Goal: Book appointment/travel/reservation

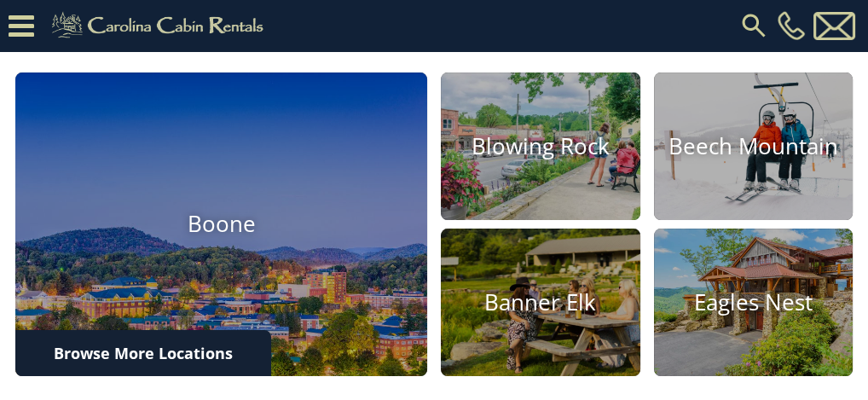
scroll to position [503, 0]
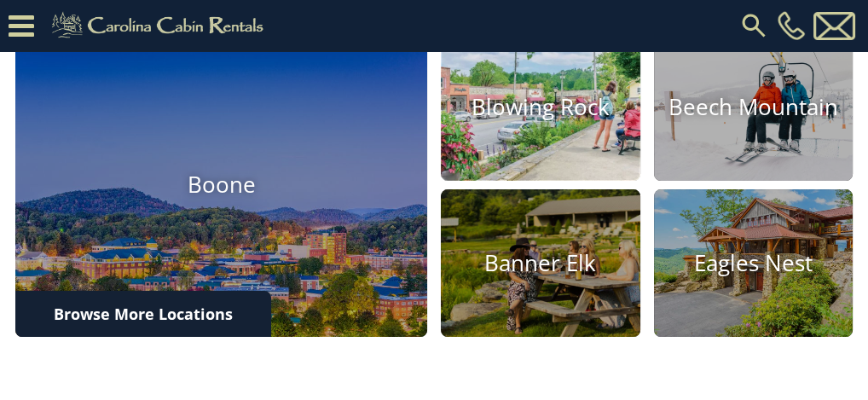
click at [557, 134] on img at bounding box center [539, 107] width 219 height 162
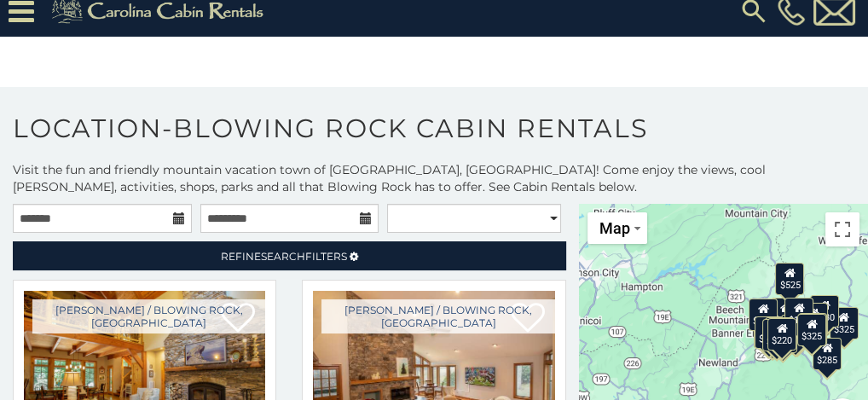
scroll to position [22, 0]
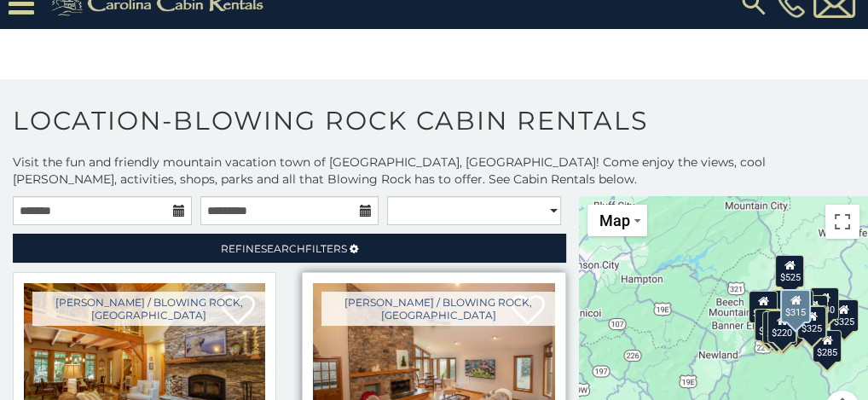
drag, startPoint x: 550, startPoint y: 336, endPoint x: 545, endPoint y: 367, distance: 31.9
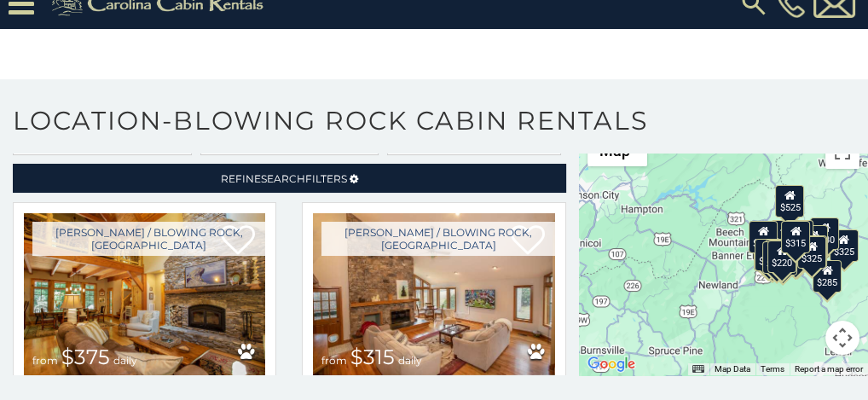
scroll to position [70, 0]
click at [777, 265] on div "$220" at bounding box center [781, 256] width 29 height 32
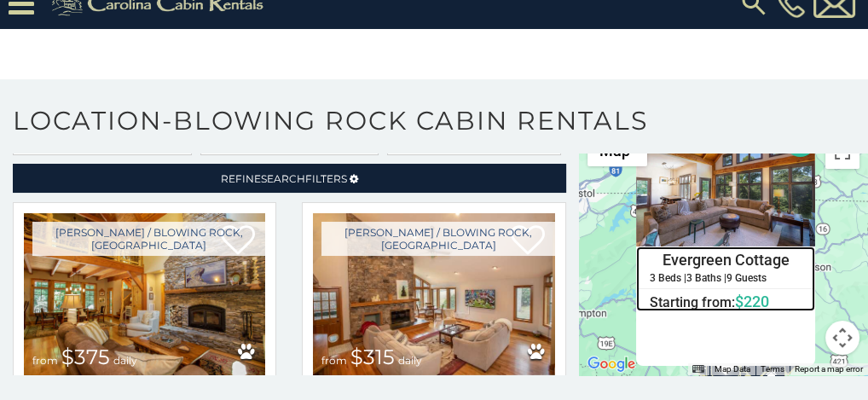
click at [777, 265] on h4 "Evergreen Cottage" at bounding box center [725, 260] width 177 height 26
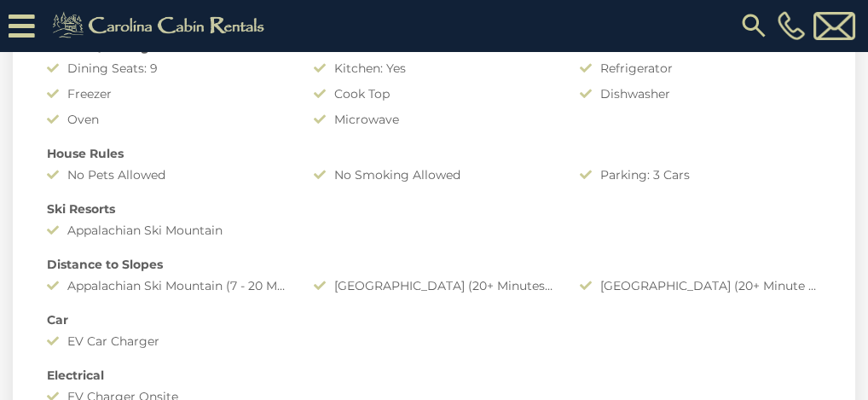
scroll to position [569, 0]
